Goal: Task Accomplishment & Management: Complete application form

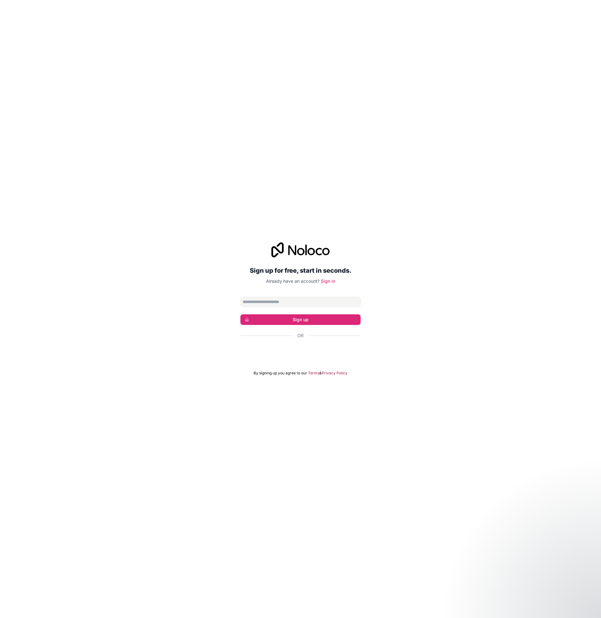
click at [214, 287] on div "Sign up for free, start in seconds. Already have an account? Sign in Sign up Or…" at bounding box center [300, 309] width 601 height 151
click at [298, 353] on div "Sign in with Google. Opens in new tab" at bounding box center [300, 353] width 120 height 14
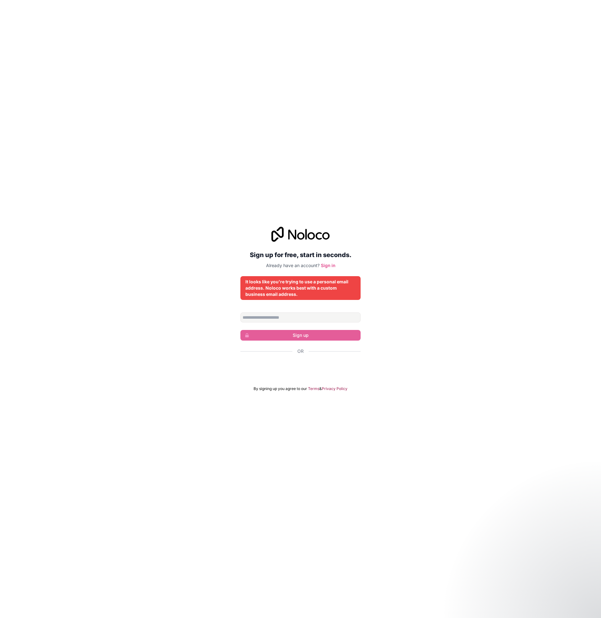
click at [212, 304] on div "Sign up for free, start in seconds. Already have an account? Sign in It looks l…" at bounding box center [300, 309] width 601 height 182
click at [295, 369] on div "Sign in with Google. Opens in new tab" at bounding box center [300, 368] width 120 height 14
click at [177, 304] on div "Sign up for free, start in seconds. Already have an account? Sign in It looks l…" at bounding box center [300, 309] width 601 height 182
click at [308, 403] on div "Sign up for free, start in seconds. Already have an account? Sign in It looks l…" at bounding box center [300, 309] width 601 height 618
click at [252, 187] on div "Sign up for free, start in seconds. Already have an account? Sign in It looks l…" at bounding box center [300, 309] width 601 height 618
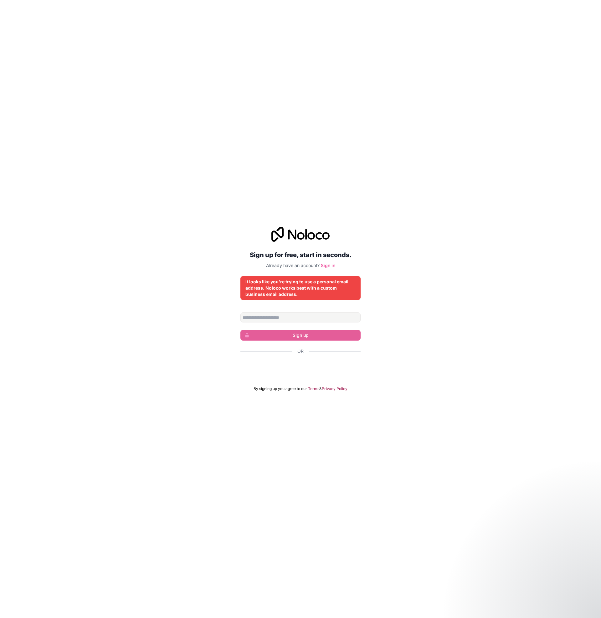
click at [331, 267] on link "Sign in" at bounding box center [328, 265] width 14 height 5
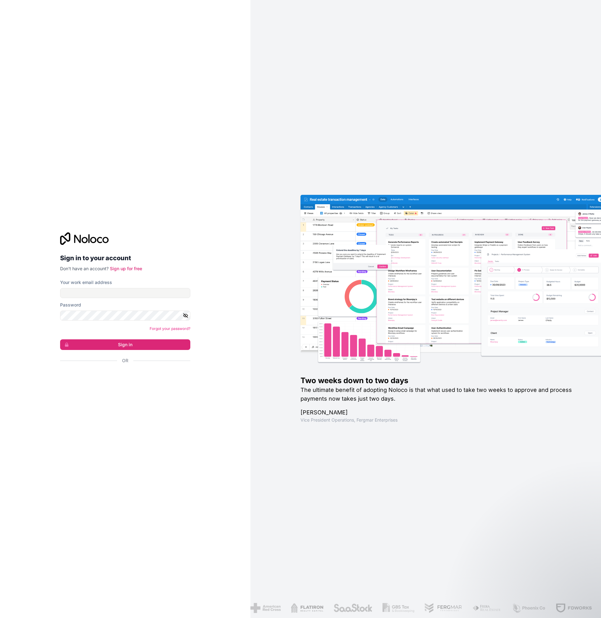
click at [124, 379] on div "Sign in with Google. Opens in new tab" at bounding box center [122, 378] width 125 height 14
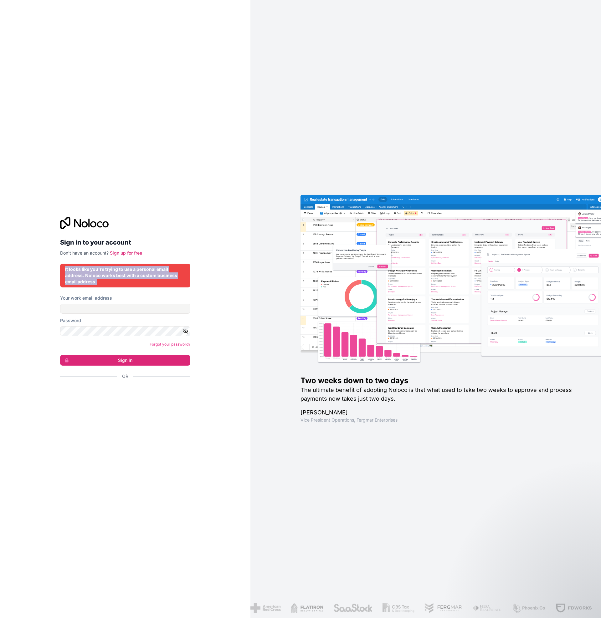
drag, startPoint x: 65, startPoint y: 269, endPoint x: 103, endPoint y: 286, distance: 41.0
click at [103, 286] on div "It looks like you're trying to use a personal email address. Noloco works best …" at bounding box center [125, 276] width 130 height 24
copy div "It looks like you're trying to use a personal email address. Noloco works best …"
